Goal: Entertainment & Leisure: Consume media (video, audio)

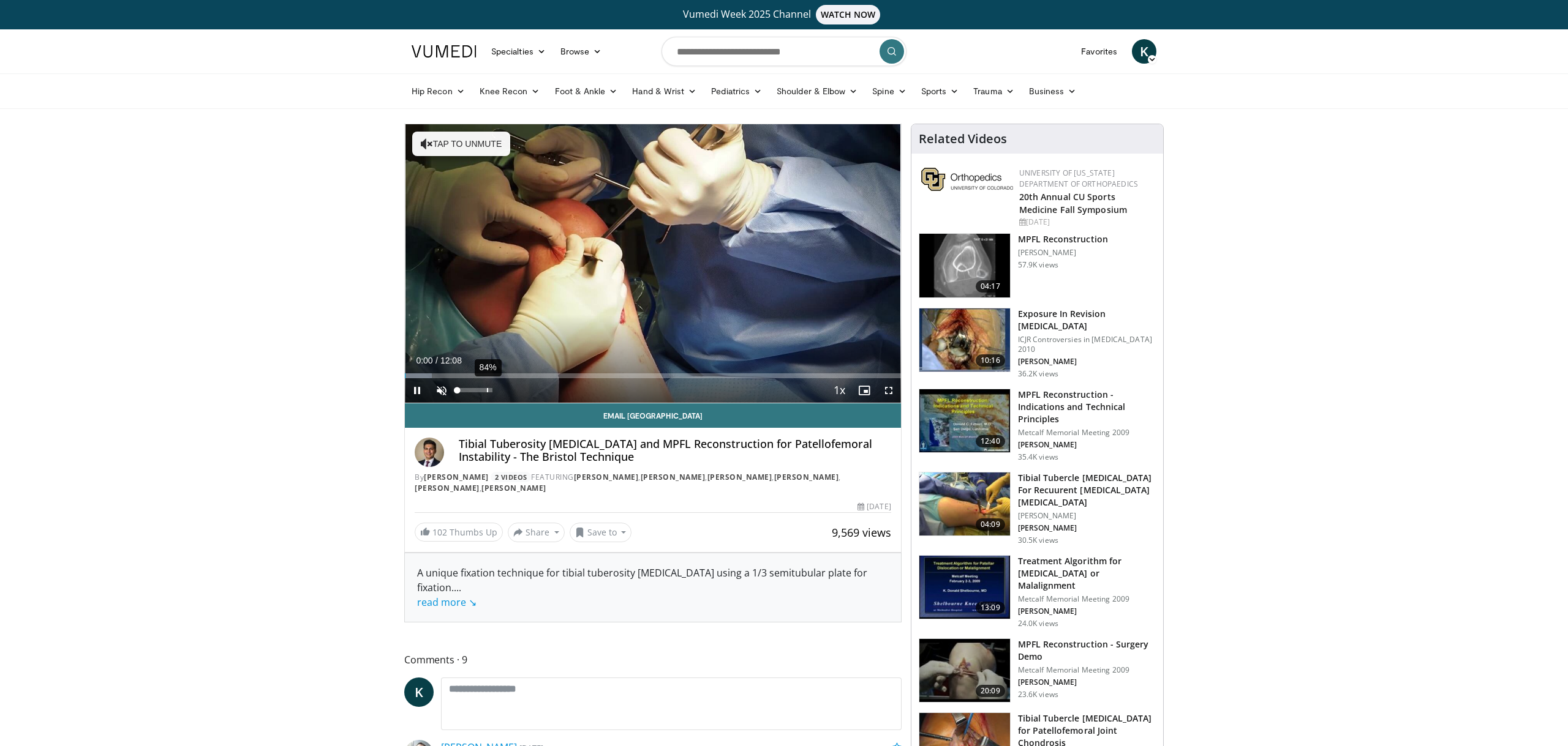
click at [490, 391] on div "84%" at bounding box center [474, 390] width 35 height 4
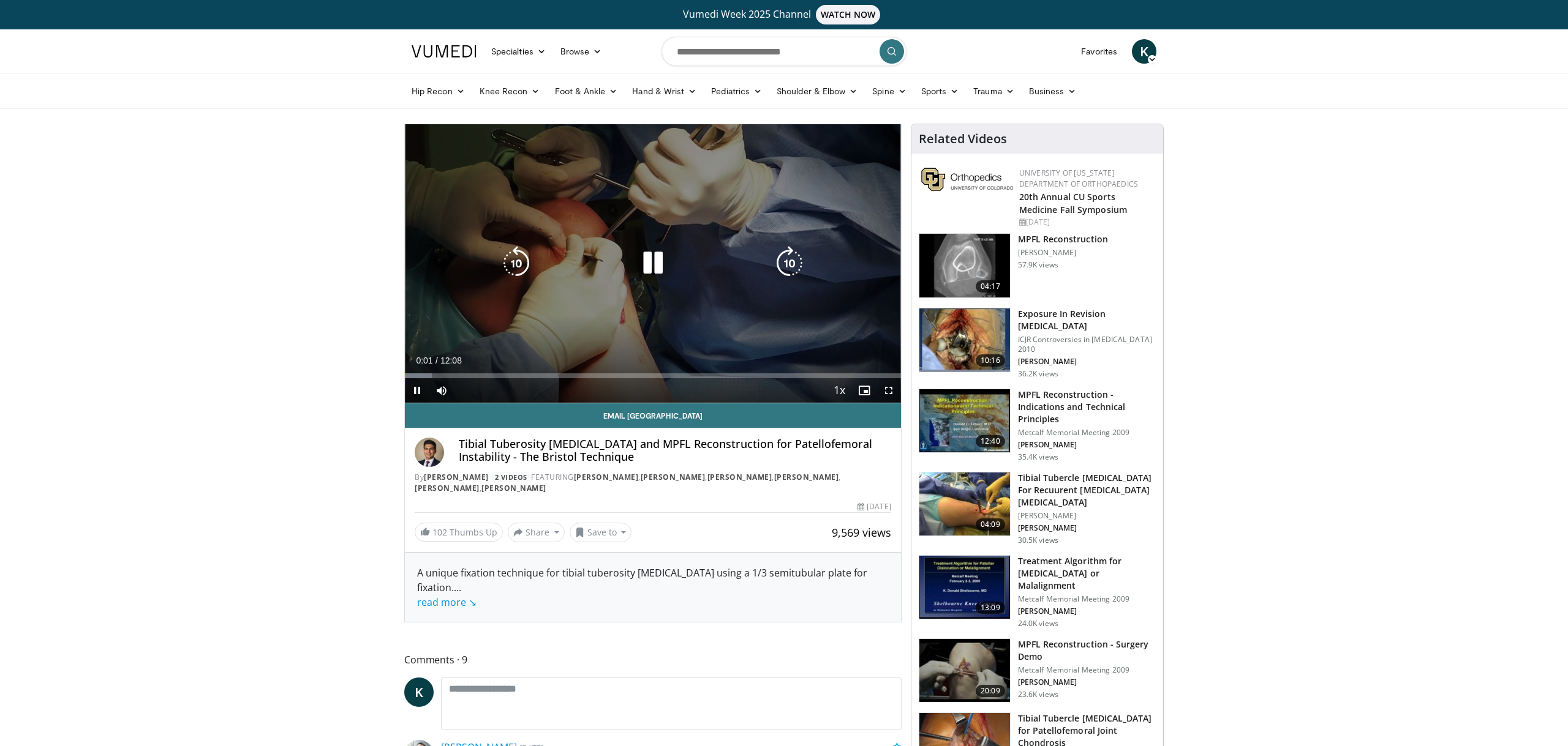
click at [603, 252] on div "Video Player" at bounding box center [652, 263] width 297 height 25
click at [650, 258] on icon "Video Player" at bounding box center [652, 263] width 34 height 34
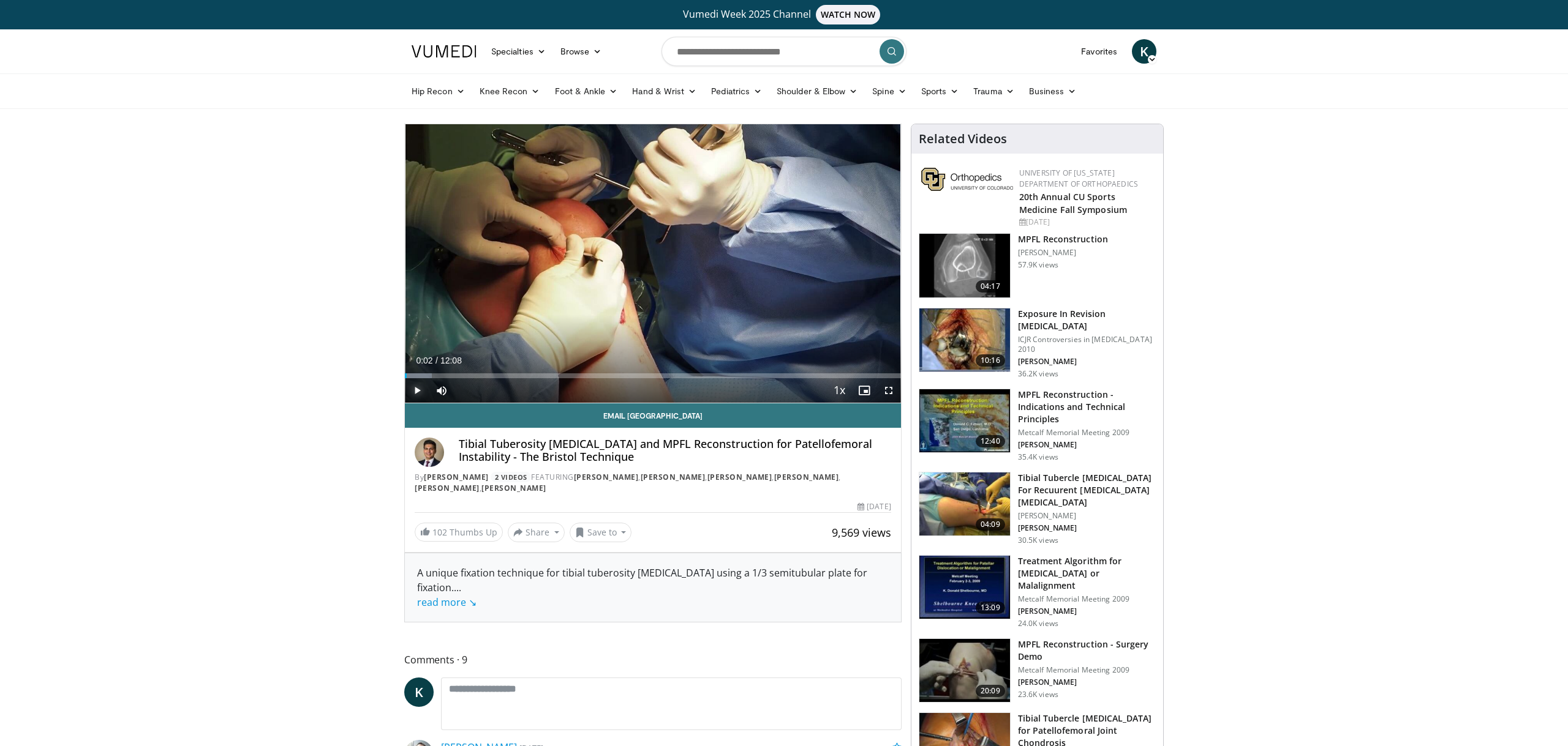
click at [415, 393] on span "Video Player" at bounding box center [417, 390] width 25 height 25
click at [887, 391] on span "Video Player" at bounding box center [888, 390] width 25 height 25
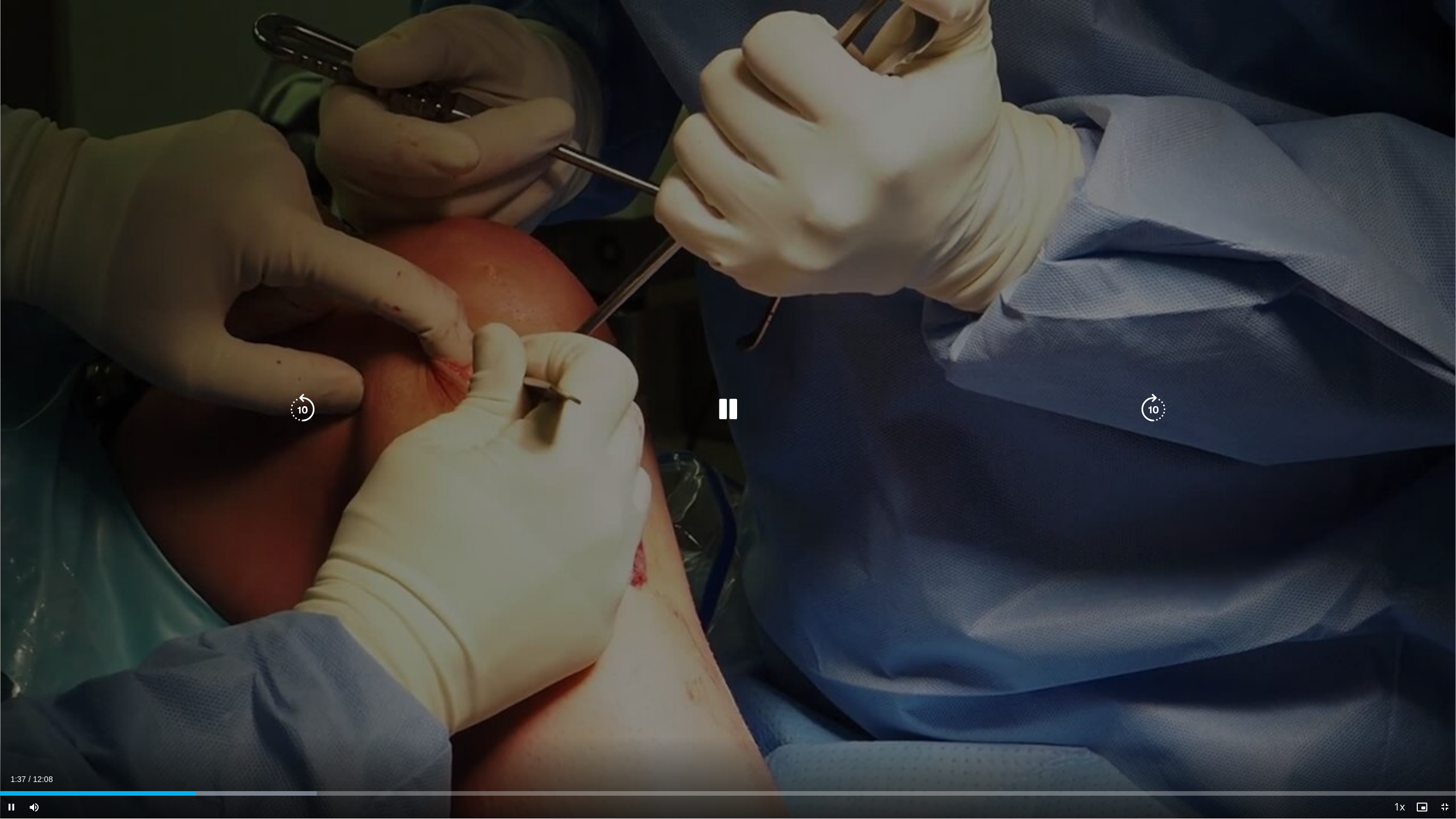
click at [732, 409] on icon "Video Player" at bounding box center [728, 409] width 32 height 32
click at [735, 410] on icon "Video Player" at bounding box center [728, 409] width 32 height 32
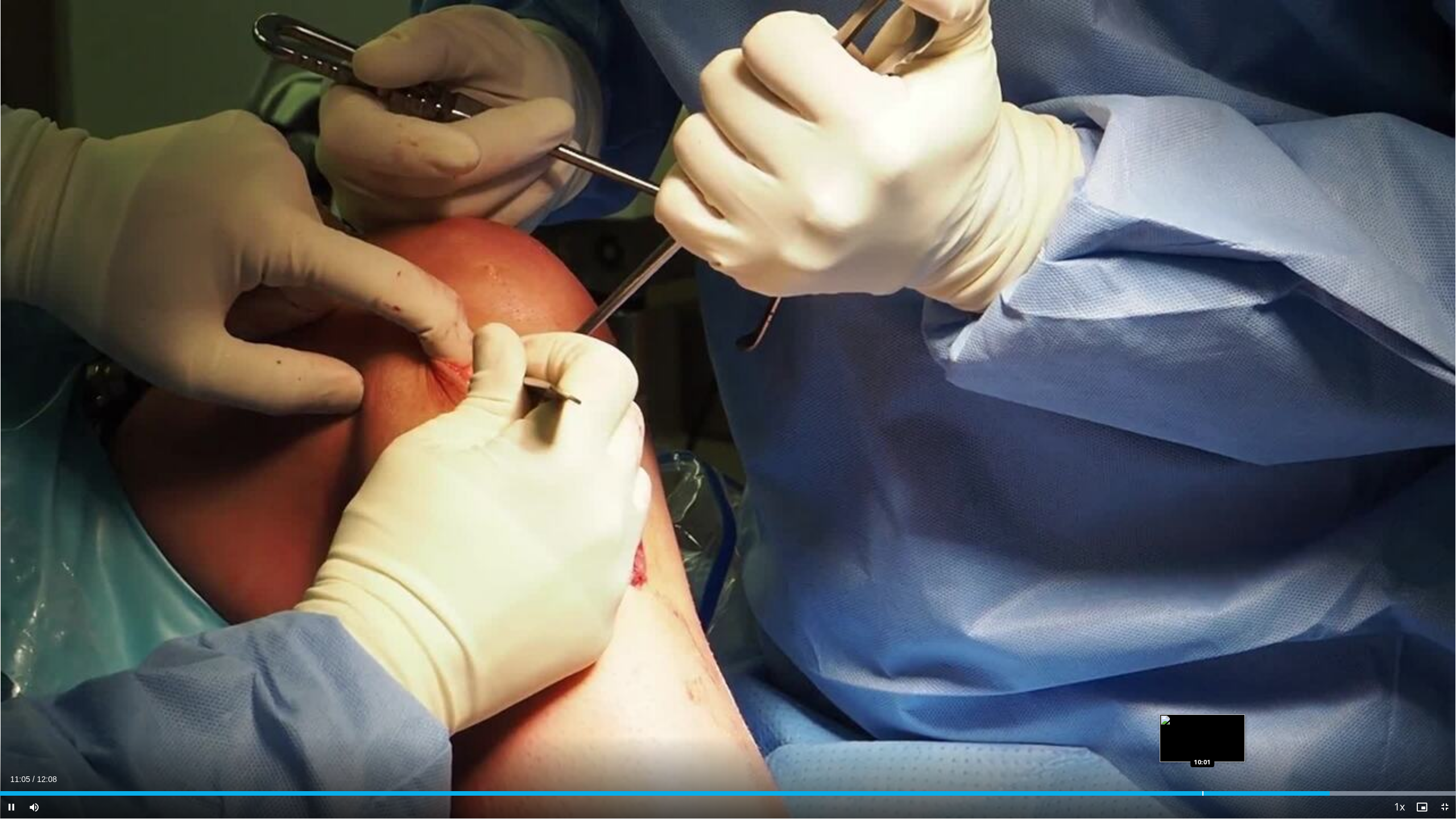
click at [1202, 693] on div "Loaded : 100.00% 11:05 10:01" at bounding box center [728, 793] width 1456 height 5
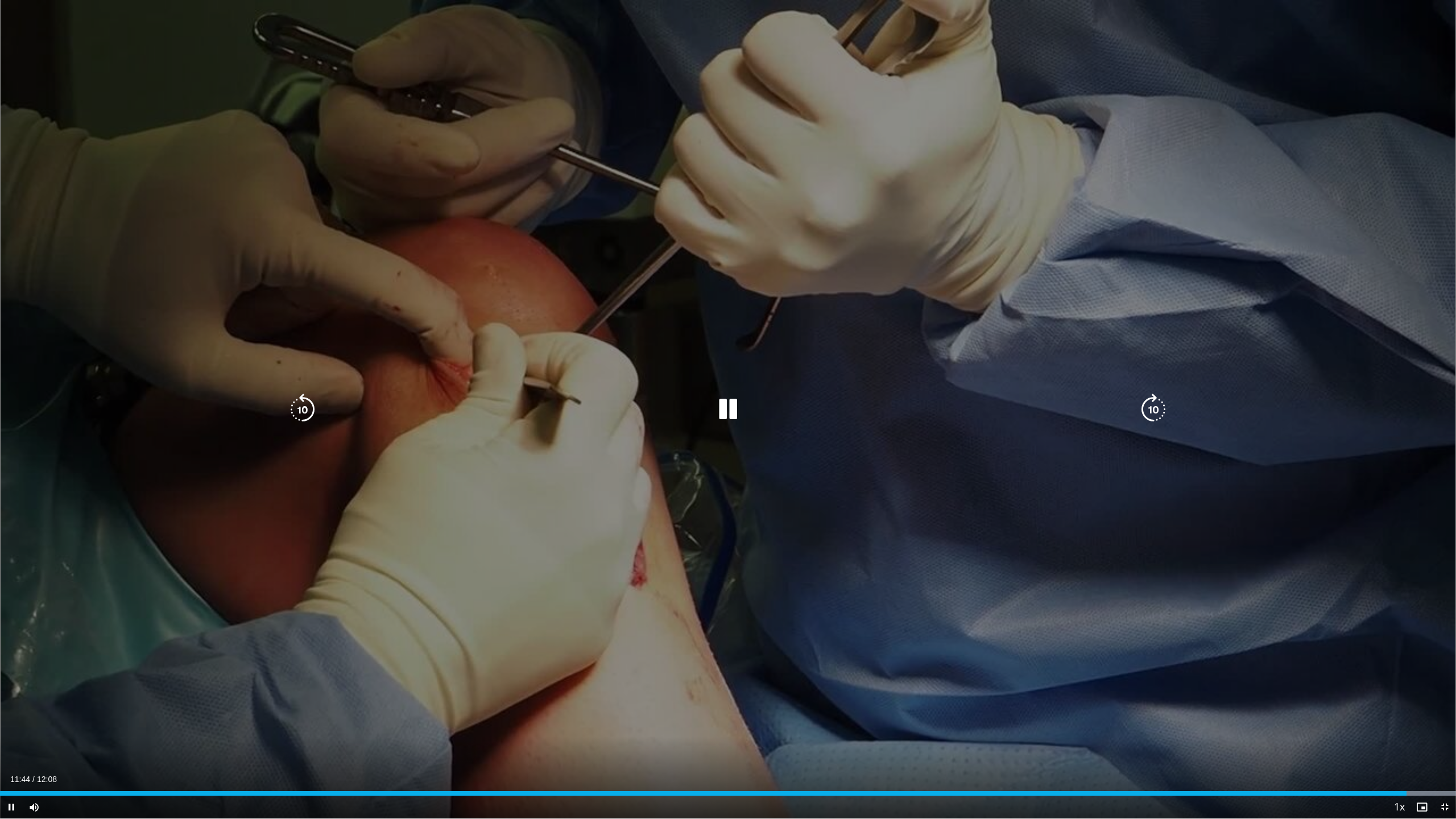
click at [1055, 567] on div "10 seconds Tap to unmute" at bounding box center [728, 409] width 1456 height 818
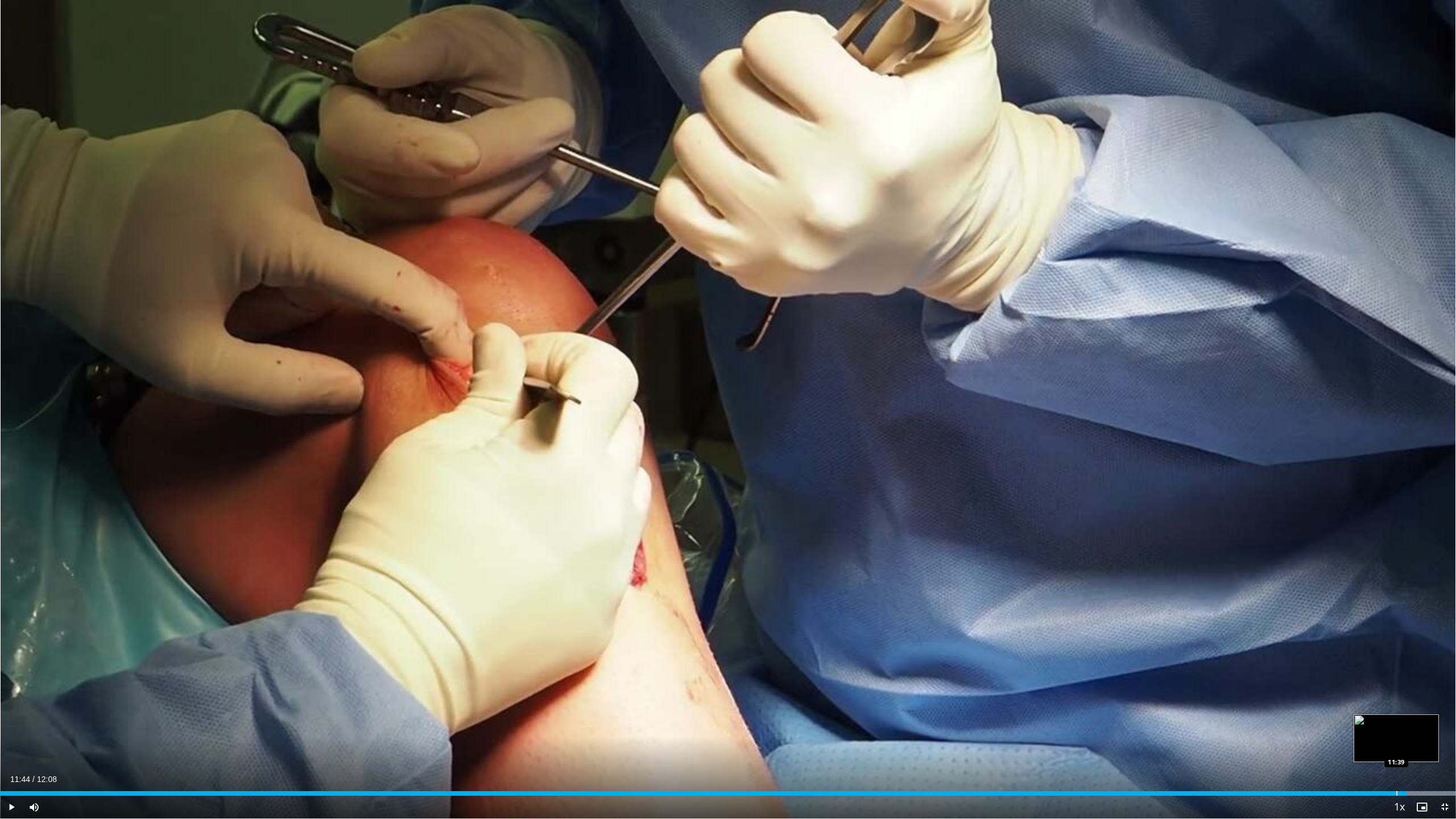
click at [1396, 693] on div "Progress Bar" at bounding box center [1397, 793] width 1 height 5
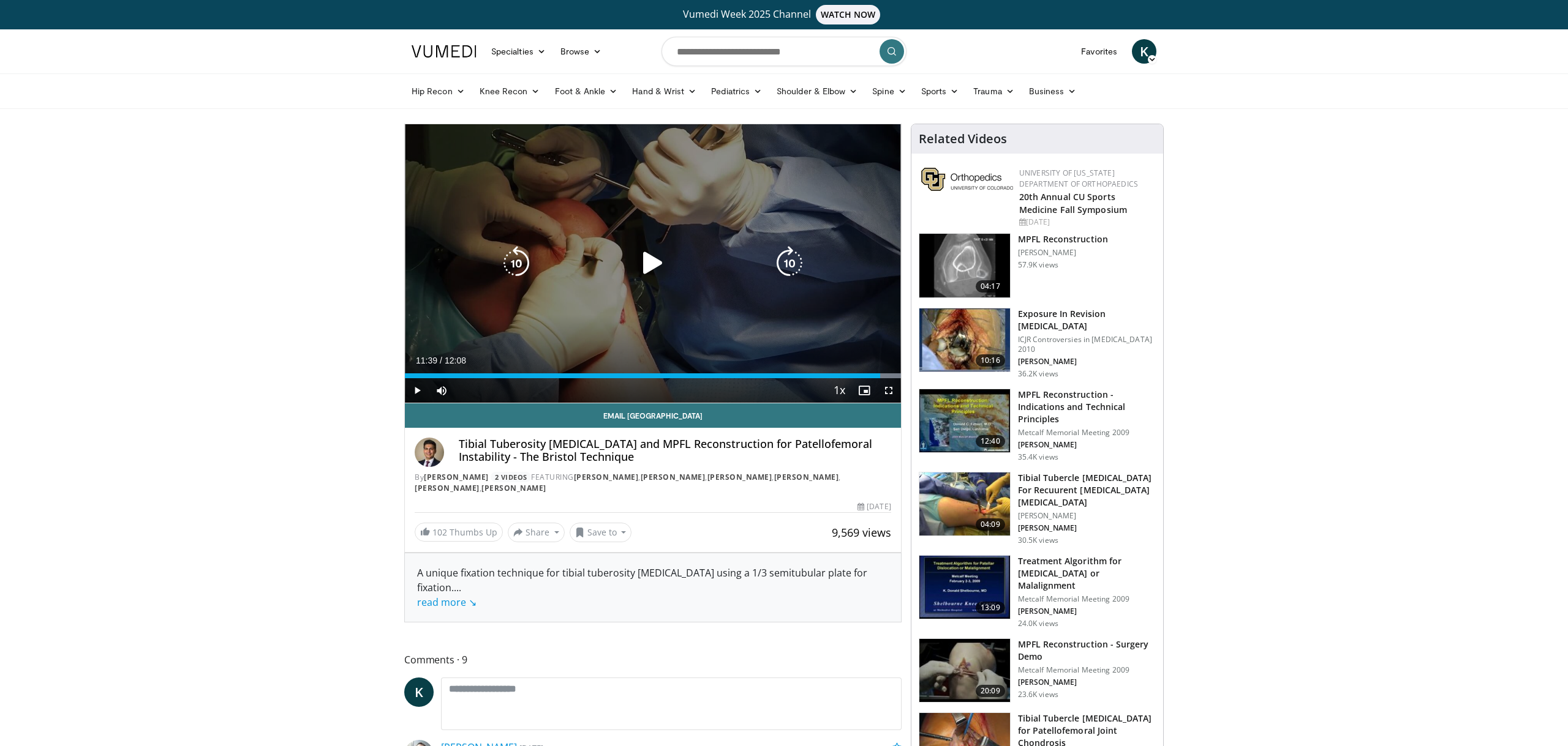
click at [662, 262] on icon "Video Player" at bounding box center [652, 263] width 34 height 34
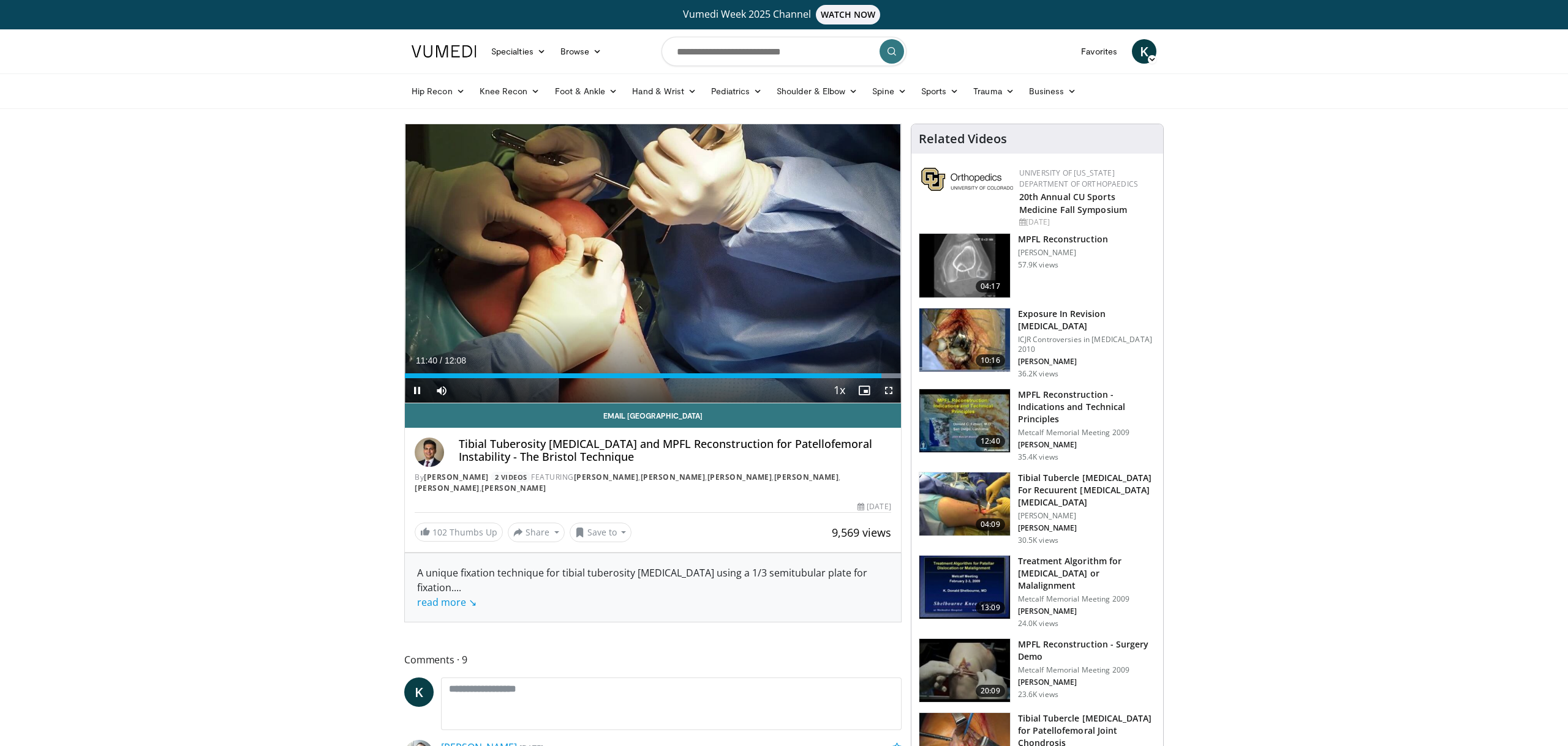
click at [884, 389] on span "Video Player" at bounding box center [888, 390] width 25 height 25
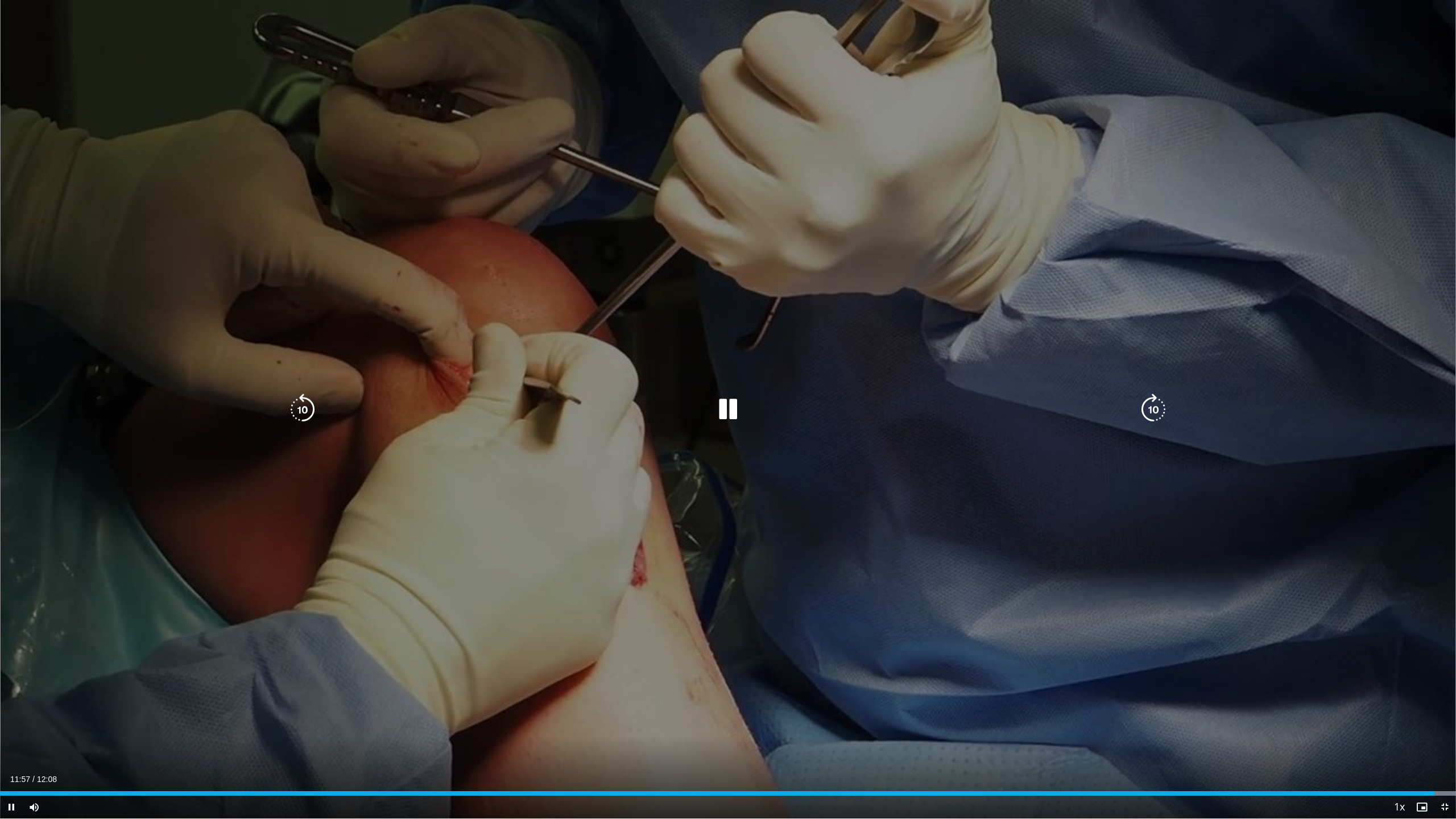
click at [838, 412] on div "Video Player" at bounding box center [728, 409] width 874 height 23
click at [754, 415] on div "Video Player" at bounding box center [728, 409] width 874 height 23
click at [728, 410] on icon "Video Player" at bounding box center [728, 409] width 32 height 32
